Goal: Communication & Community: Connect with others

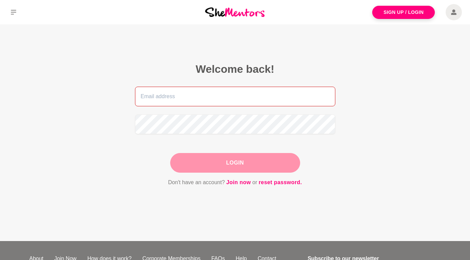
click at [159, 99] on input "email" at bounding box center [235, 97] width 200 height 20
type input "[EMAIL_ADDRESS][DOMAIN_NAME]"
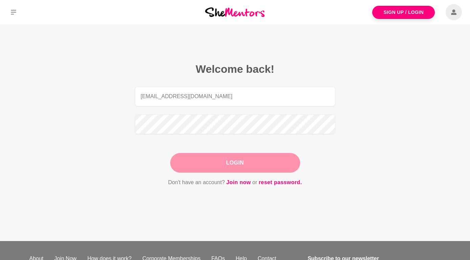
click at [236, 161] on button "Login" at bounding box center [235, 163] width 130 height 20
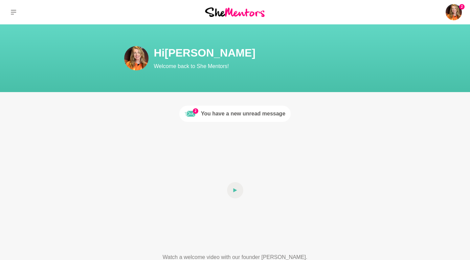
click at [238, 112] on div "You have a new unread message" at bounding box center [243, 114] width 85 height 8
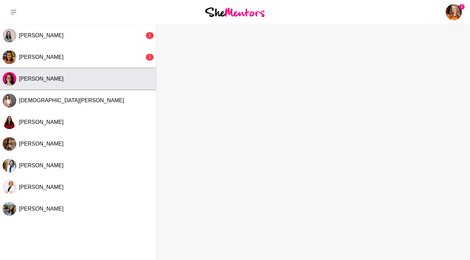
click at [43, 82] on button "[PERSON_NAME]" at bounding box center [78, 79] width 156 height 22
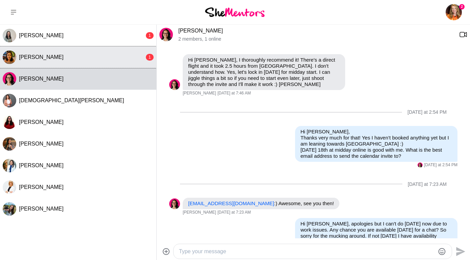
click at [70, 60] on div "[PERSON_NAME]" at bounding box center [82, 57] width 126 height 7
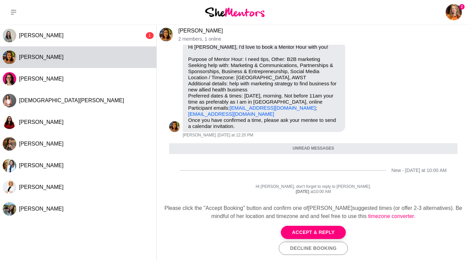
scroll to position [31, 0]
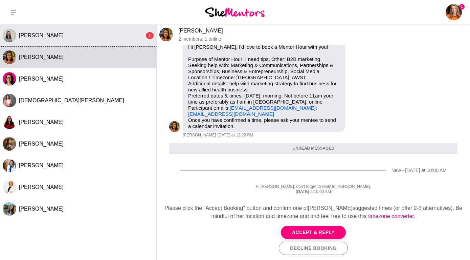
click at [46, 38] on span "[PERSON_NAME]" at bounding box center [41, 36] width 45 height 6
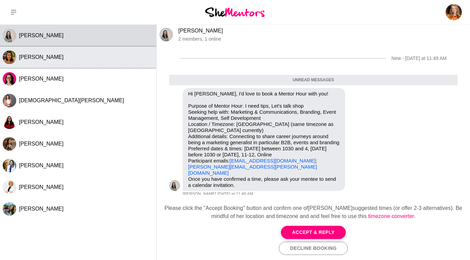
click at [28, 59] on span "[PERSON_NAME]" at bounding box center [41, 57] width 45 height 6
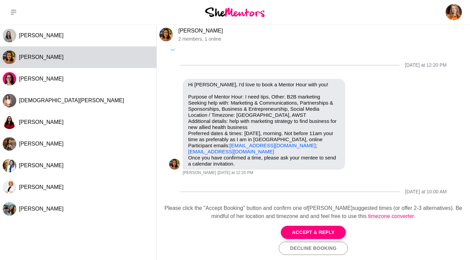
scroll to position [15, 0]
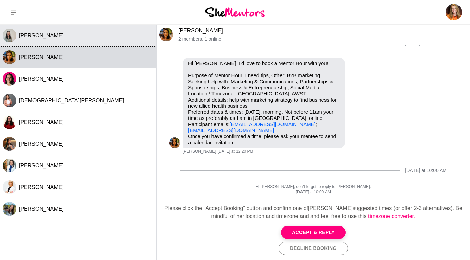
click at [30, 37] on span "[PERSON_NAME]" at bounding box center [41, 36] width 45 height 6
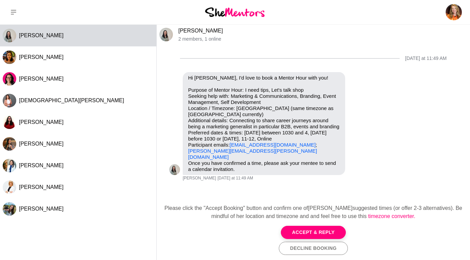
click at [166, 35] on img at bounding box center [167, 35] width 14 height 14
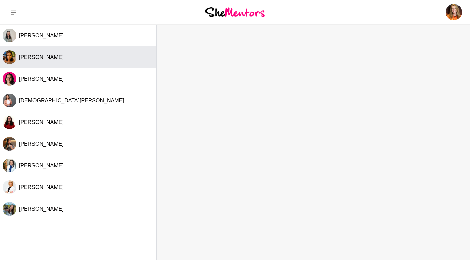
click at [44, 57] on span "[PERSON_NAME]" at bounding box center [41, 57] width 45 height 6
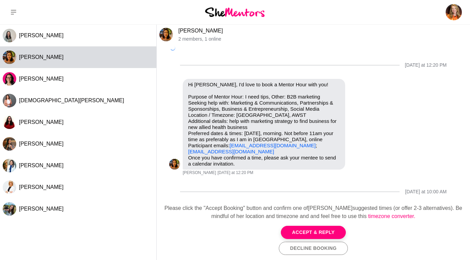
scroll to position [15, 0]
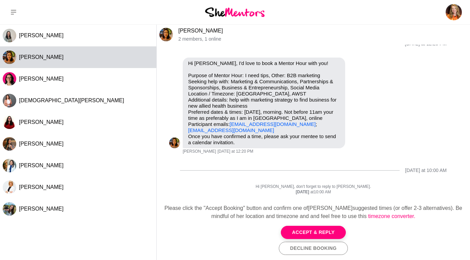
click at [165, 34] on img at bounding box center [167, 35] width 14 height 14
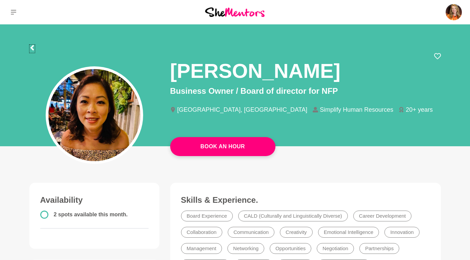
click at [32, 48] on icon at bounding box center [31, 47] width 5 height 5
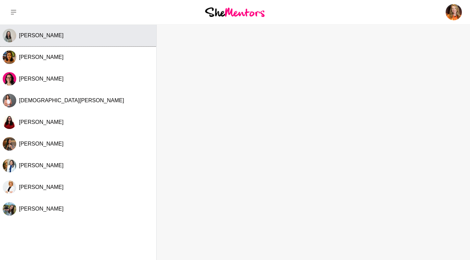
click at [38, 37] on span "[PERSON_NAME]" at bounding box center [41, 36] width 45 height 6
